Goal: Task Accomplishment & Management: Manage account settings

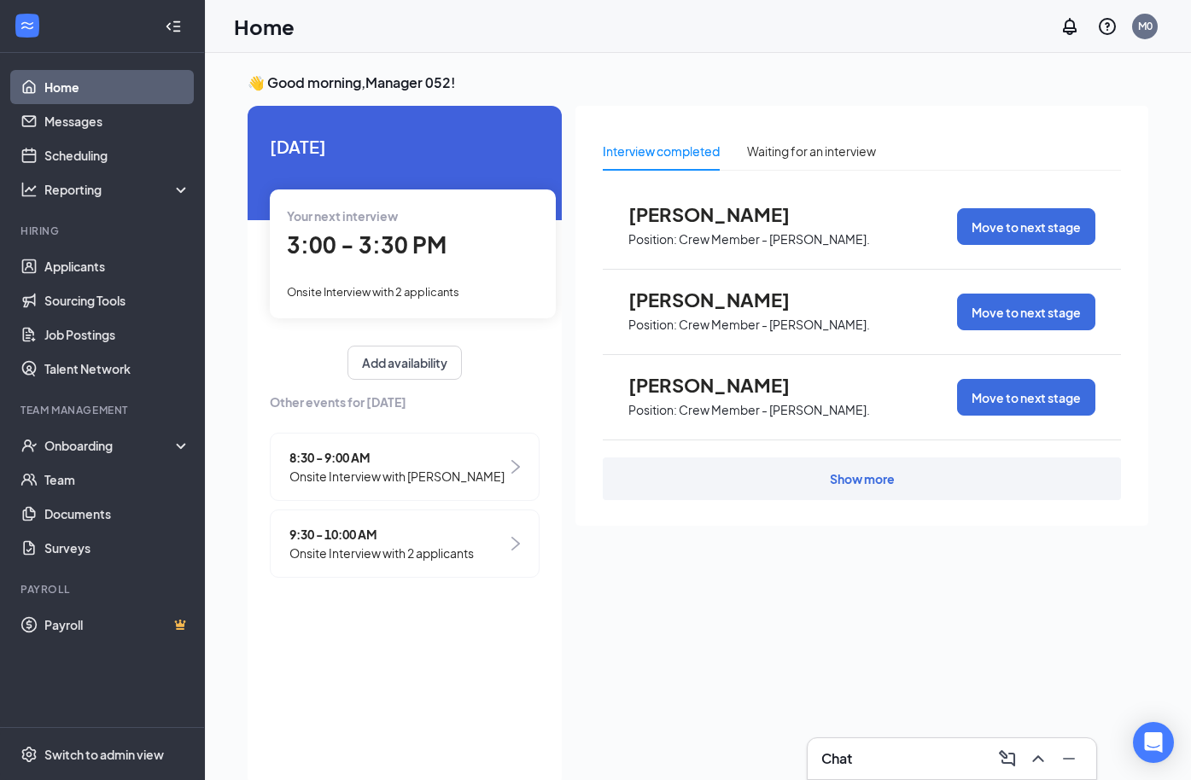
click at [350, 558] on span "Onsite Interview with 2 applicants" at bounding box center [381, 553] width 184 height 19
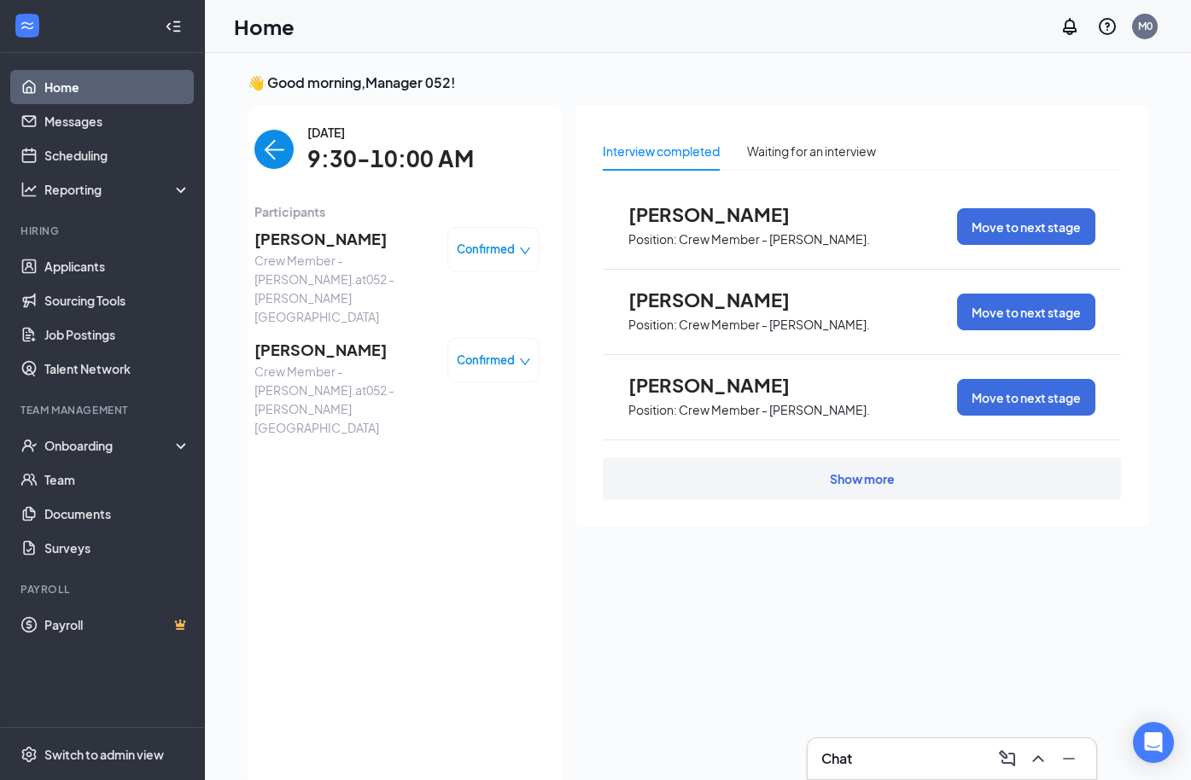
scroll to position [7, 0]
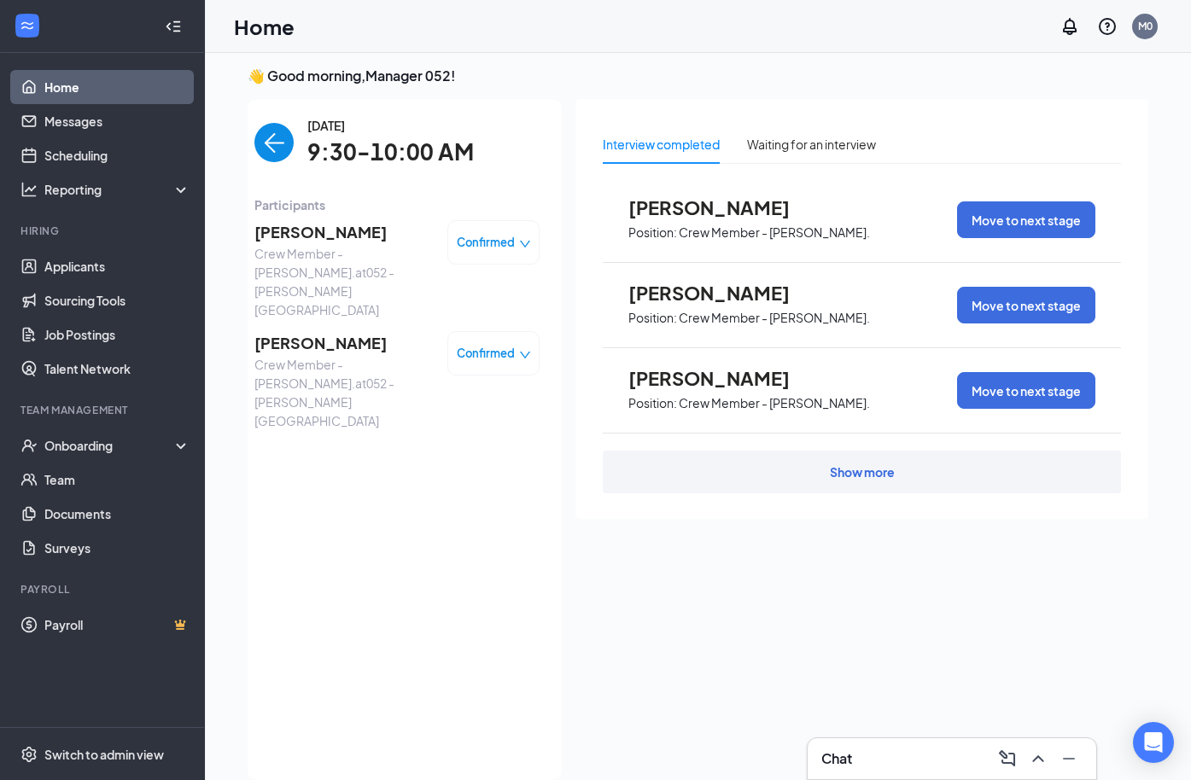
click at [306, 231] on span "[PERSON_NAME]" at bounding box center [343, 232] width 179 height 24
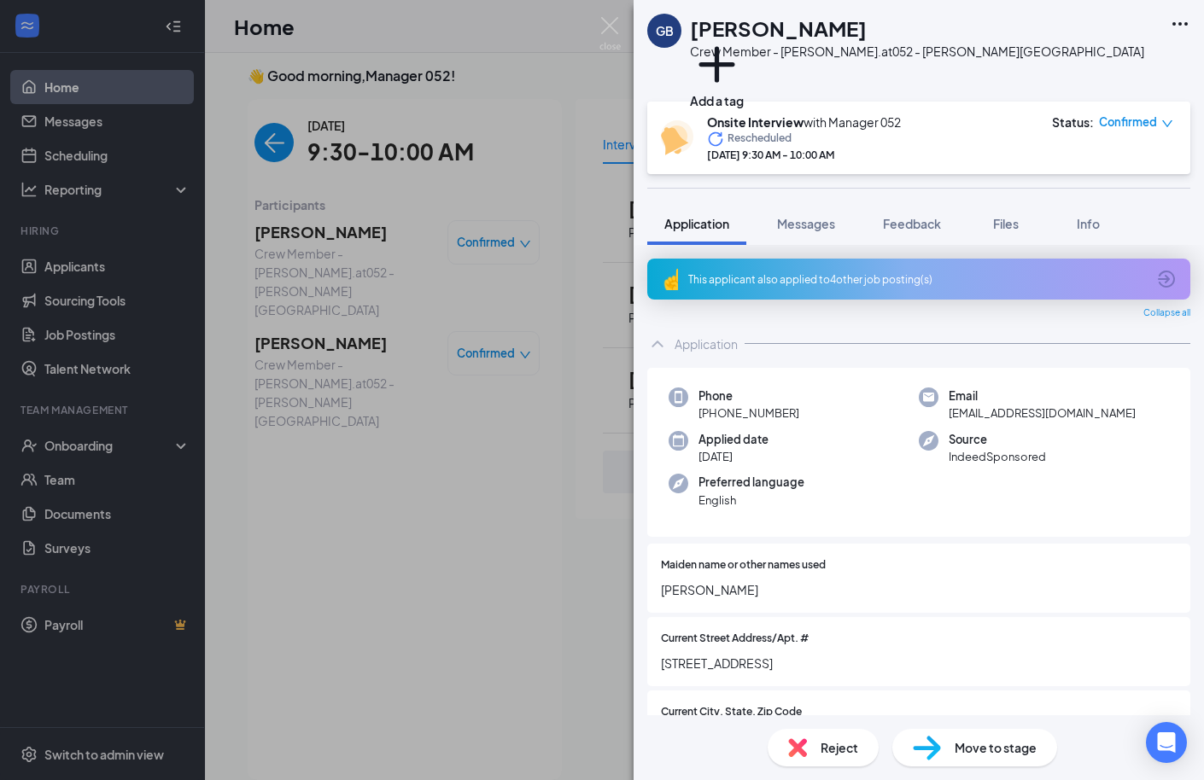
click at [840, 742] on span "Reject" at bounding box center [840, 748] width 38 height 19
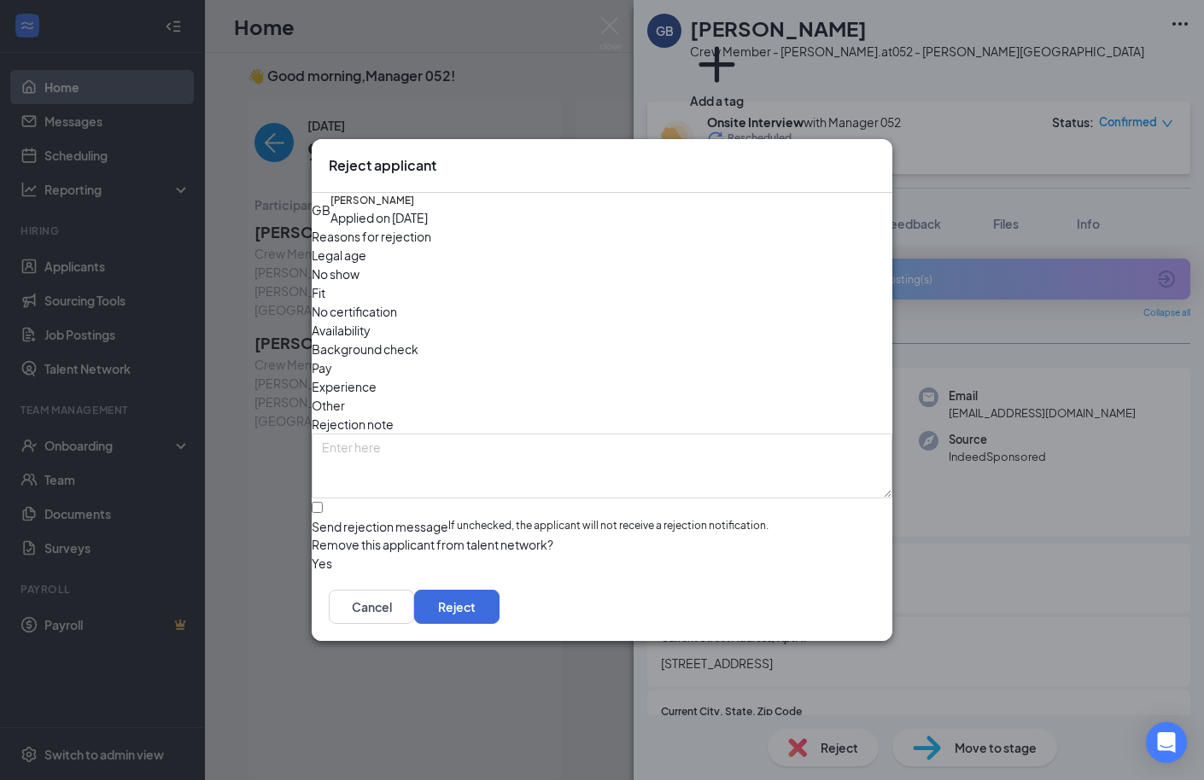
click at [360, 284] on span "No show" at bounding box center [336, 274] width 48 height 19
click at [323, 502] on input "Send rejection message If unchecked, the applicant will not receive a rejection…" at bounding box center [317, 507] width 11 height 11
checkbox input "true"
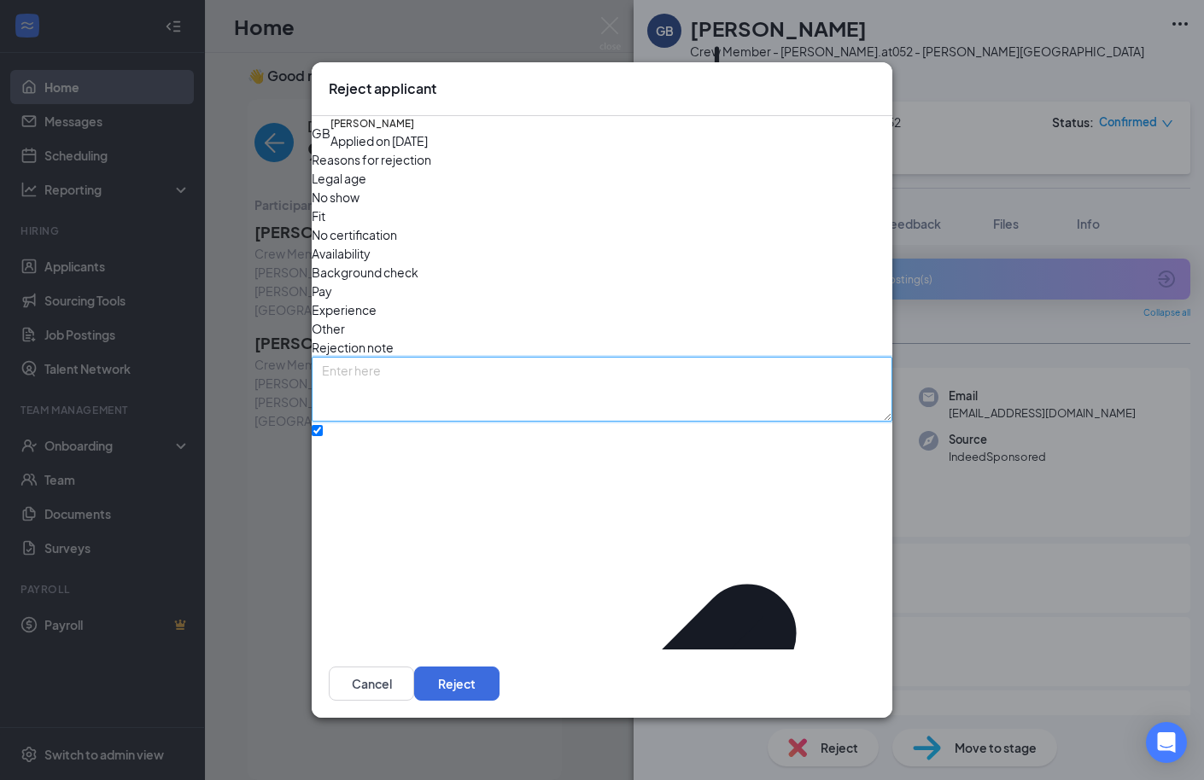
click at [381, 367] on textarea at bounding box center [602, 389] width 581 height 65
type textarea "SECOND NO SHOW"
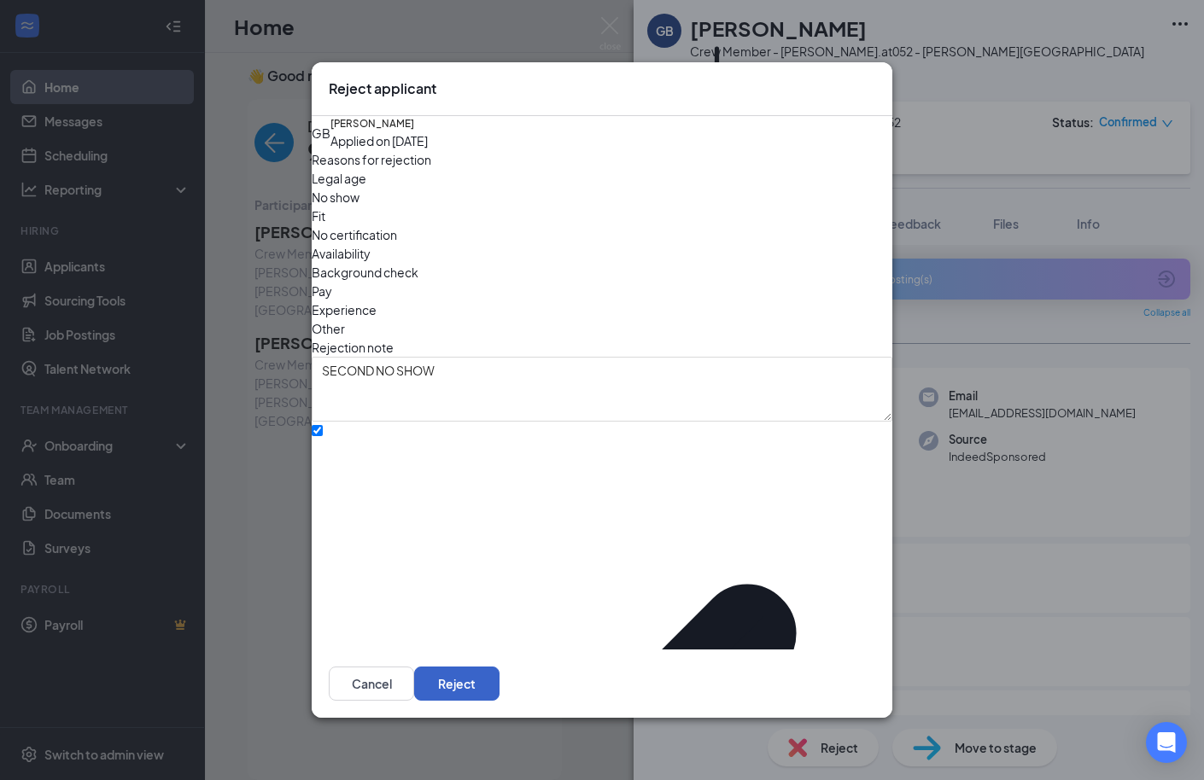
click at [500, 667] on button "Reject" at bounding box center [456, 684] width 85 height 34
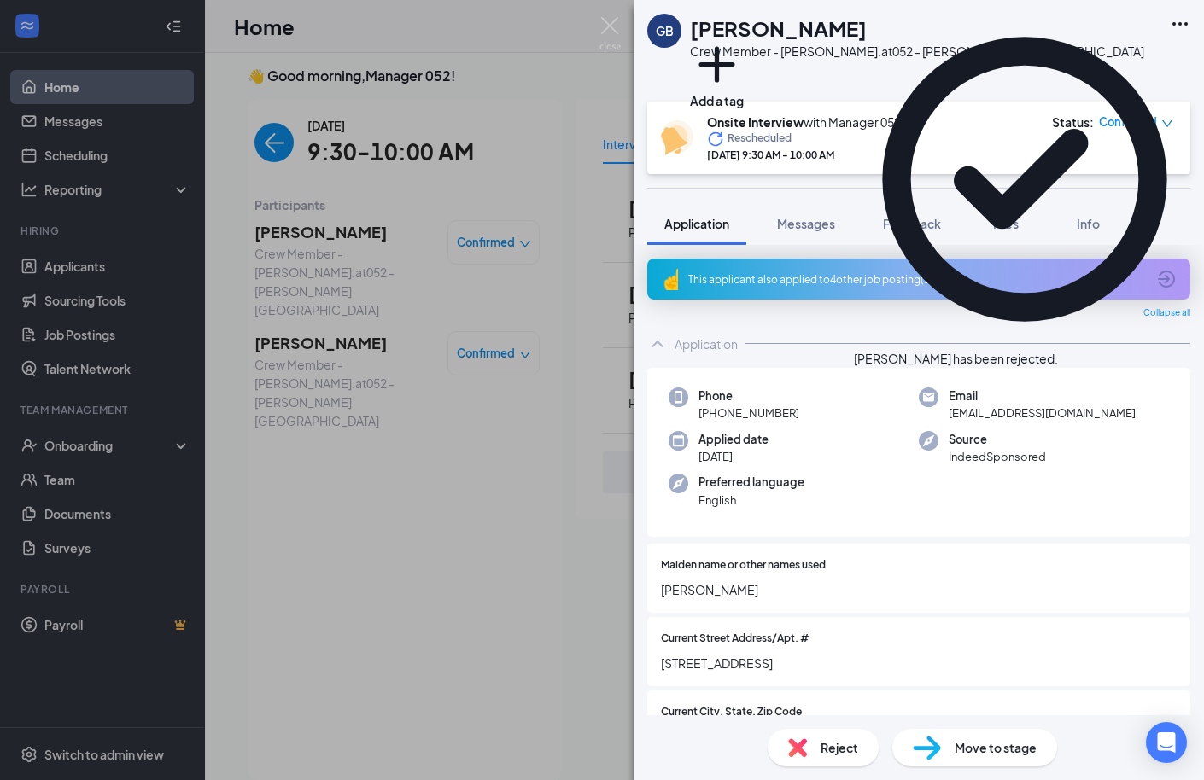
click at [609, 15] on div "GB [PERSON_NAME] Crew Member - [PERSON_NAME]. at 052 - [PERSON_NAME][GEOGRAPHIC…" at bounding box center [602, 390] width 1204 height 780
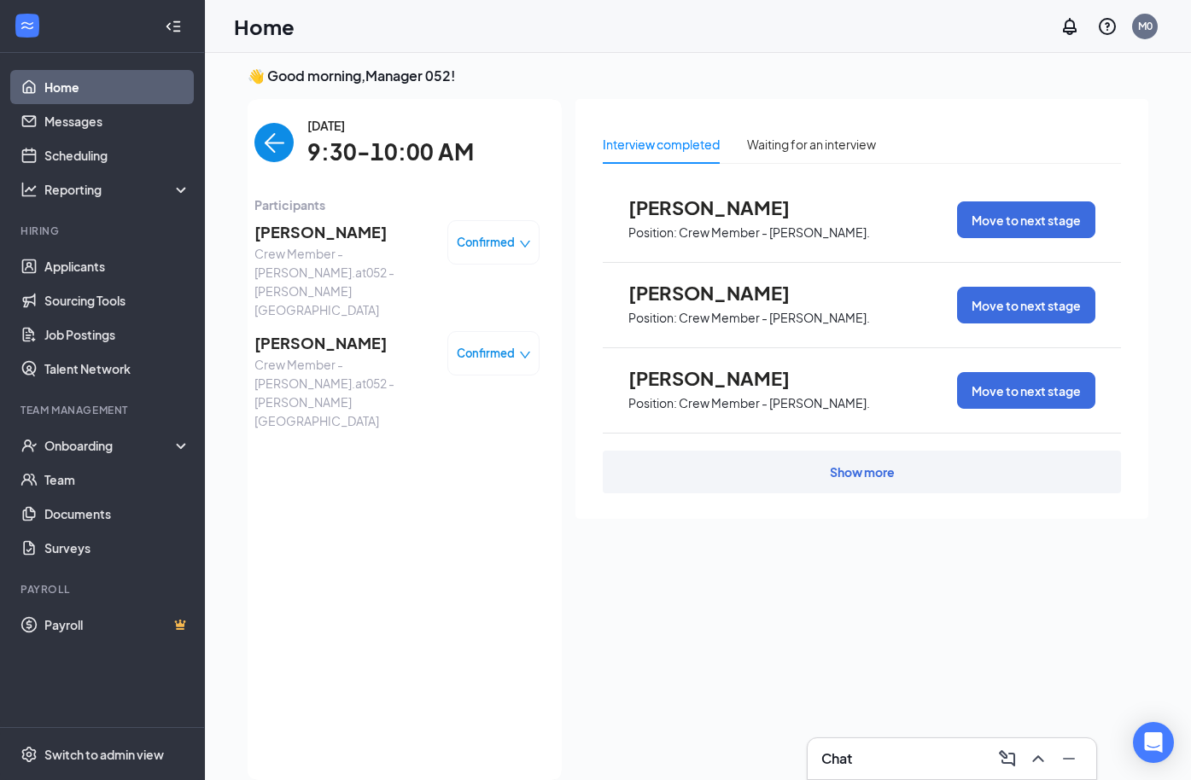
click at [271, 331] on span "[PERSON_NAME]" at bounding box center [343, 343] width 179 height 24
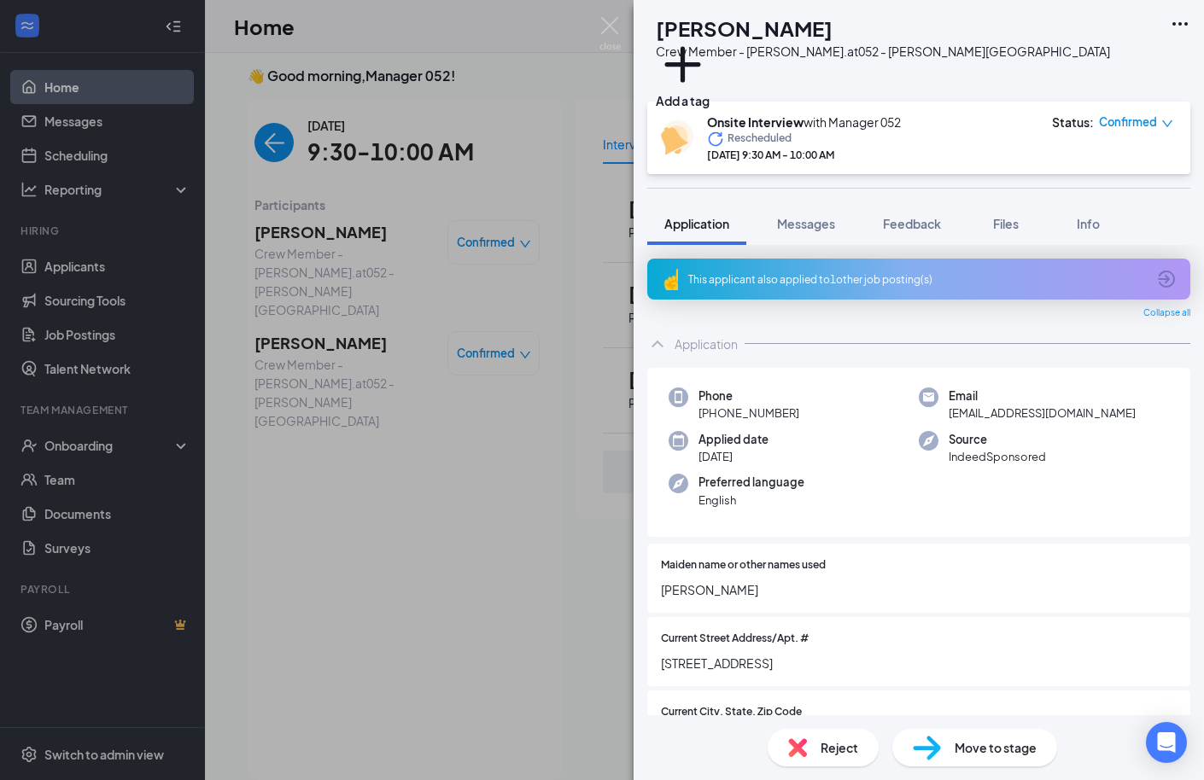
click at [842, 749] on span "Reject" at bounding box center [840, 748] width 38 height 19
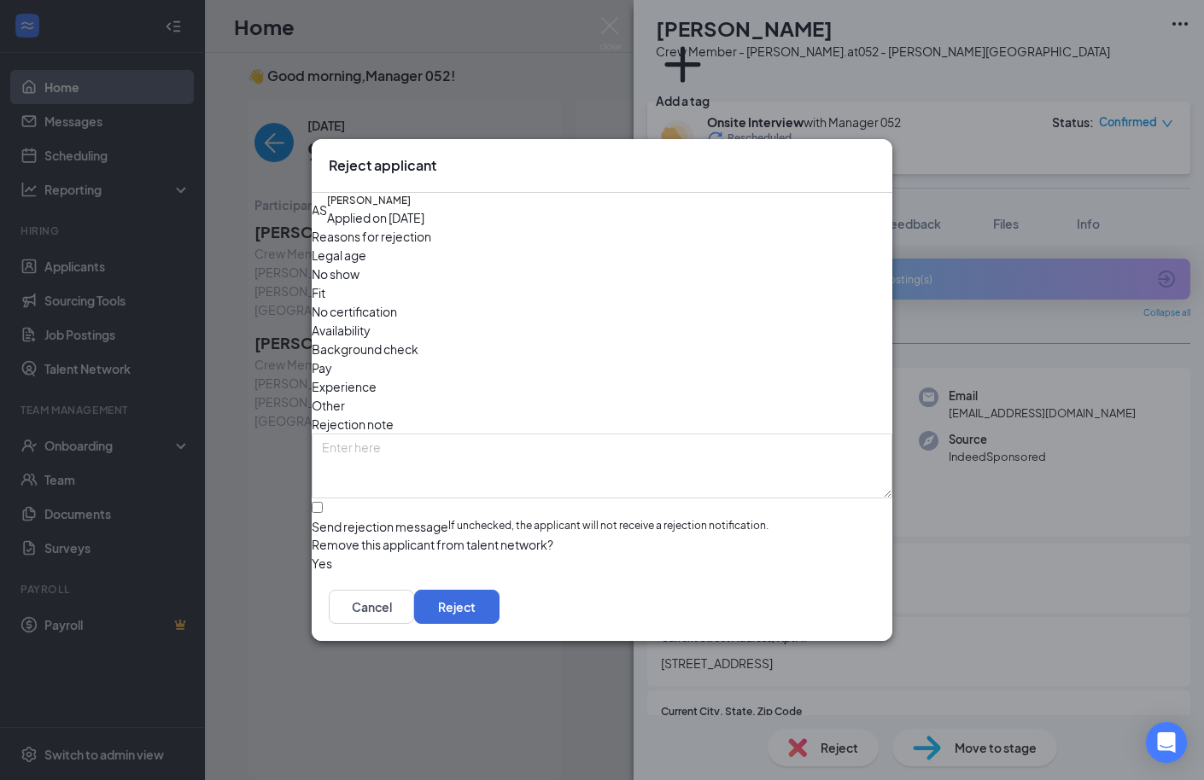
drag, startPoint x: 451, startPoint y: 295, endPoint x: 371, endPoint y: 482, distance: 204.0
click at [360, 284] on span "No show" at bounding box center [336, 274] width 48 height 19
click at [323, 502] on input "Send rejection message If unchecked, the applicant will not receive a rejection…" at bounding box center [317, 507] width 11 height 11
checkbox input "true"
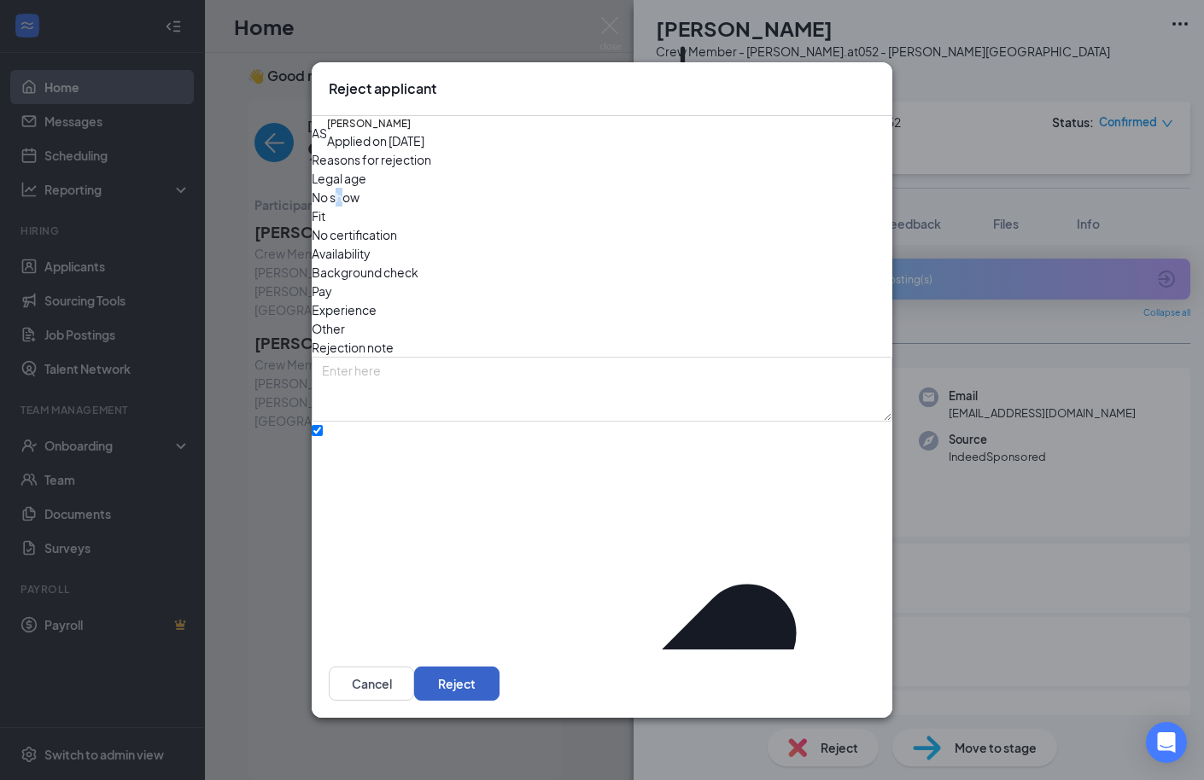
click at [500, 672] on button "Reject" at bounding box center [456, 684] width 85 height 34
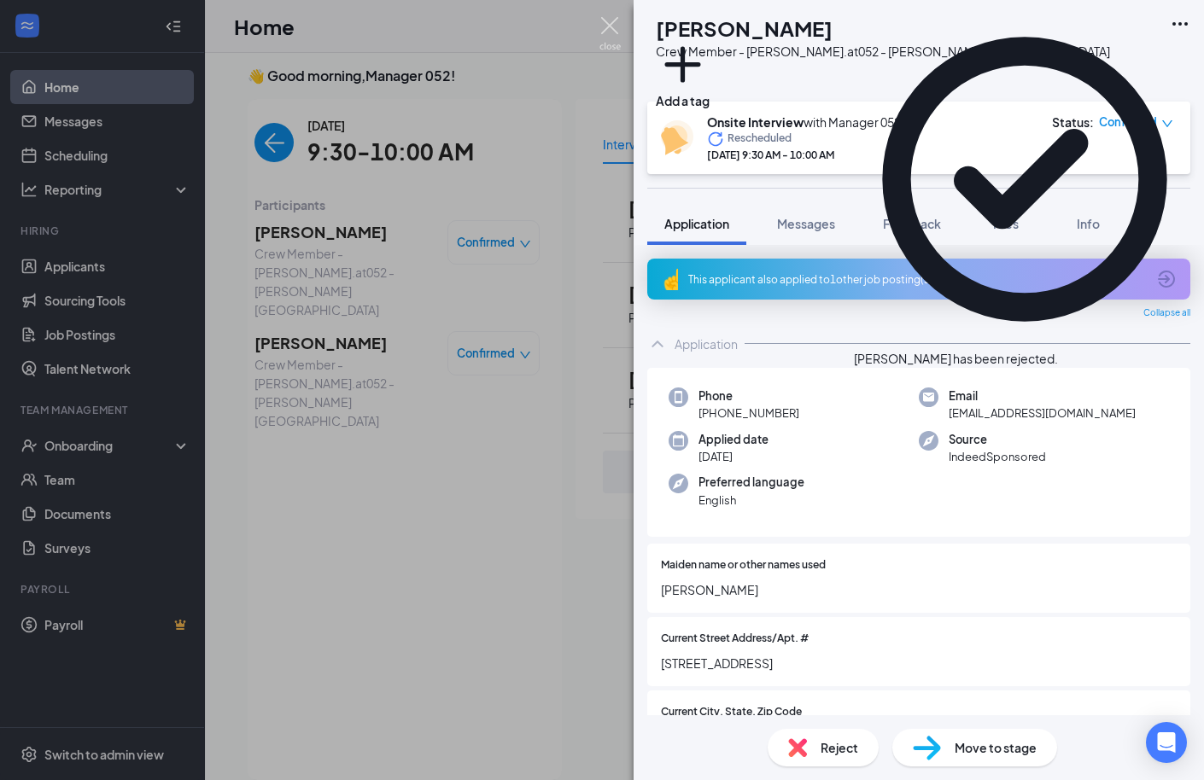
click at [604, 21] on img at bounding box center [609, 33] width 21 height 33
